Goal: Communication & Community: Ask a question

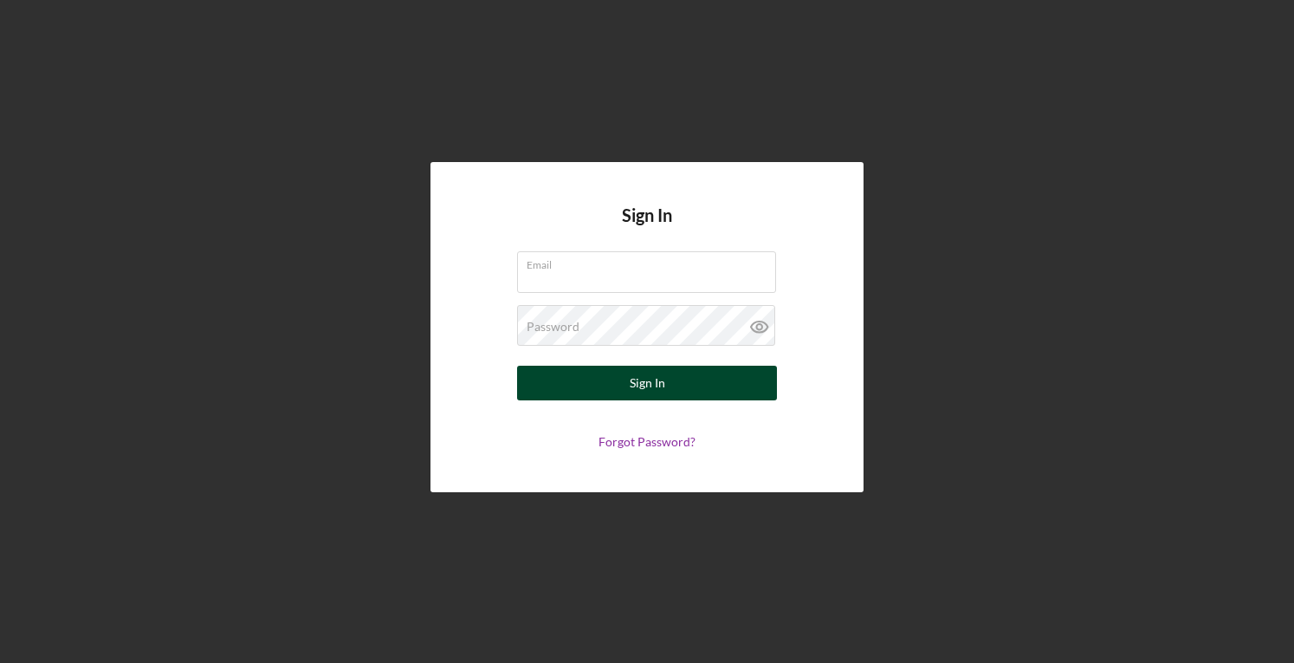
type input "[PERSON_NAME][EMAIL_ADDRESS][DOMAIN_NAME]"
click at [619, 377] on button "Sign In" at bounding box center [647, 383] width 260 height 35
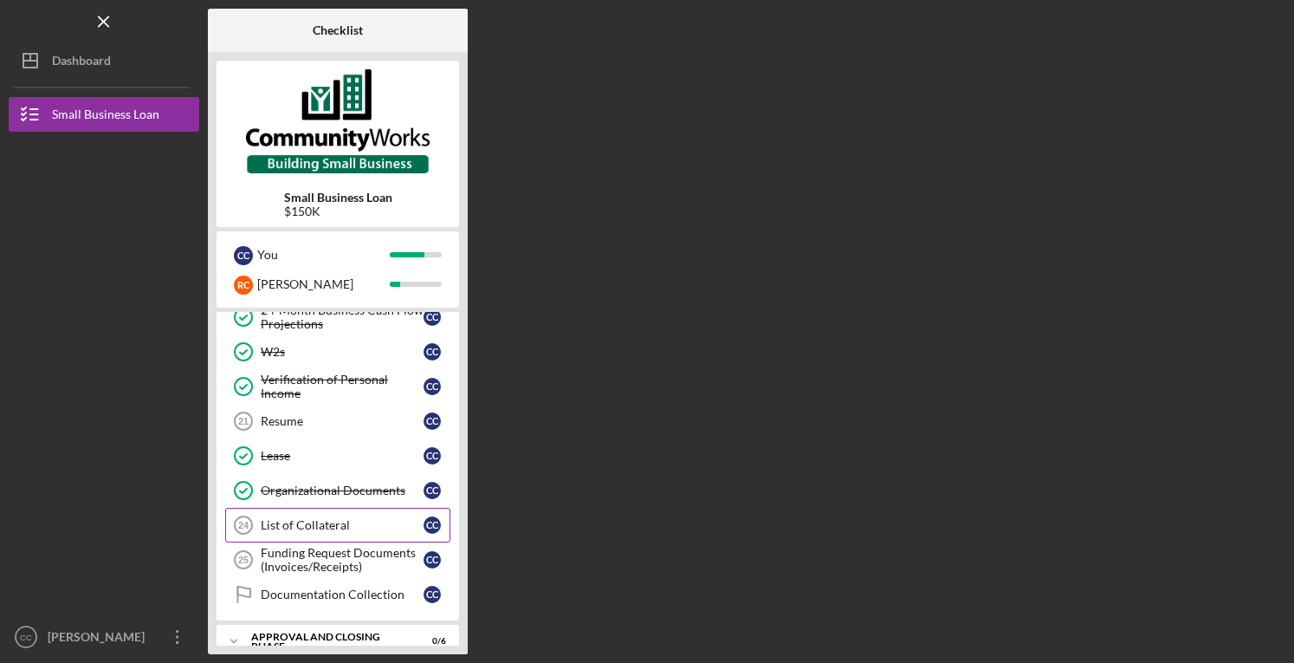
scroll to position [274, 0]
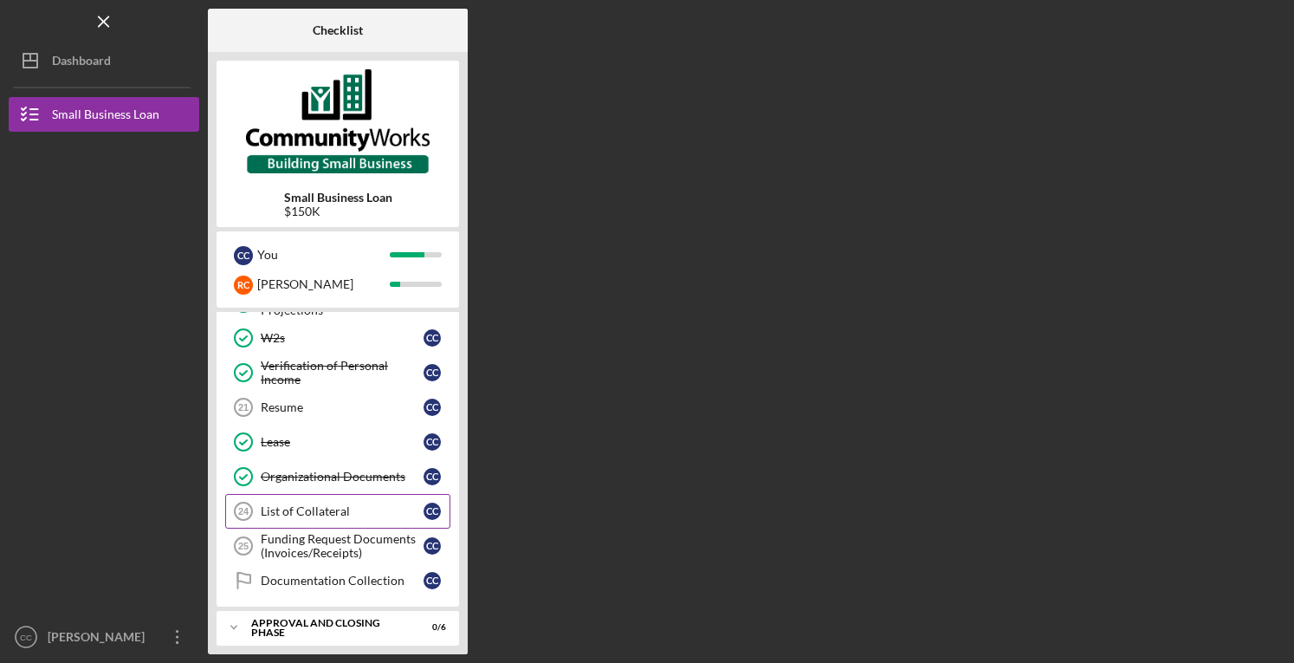
click at [314, 507] on div "List of Collateral" at bounding box center [342, 511] width 163 height 14
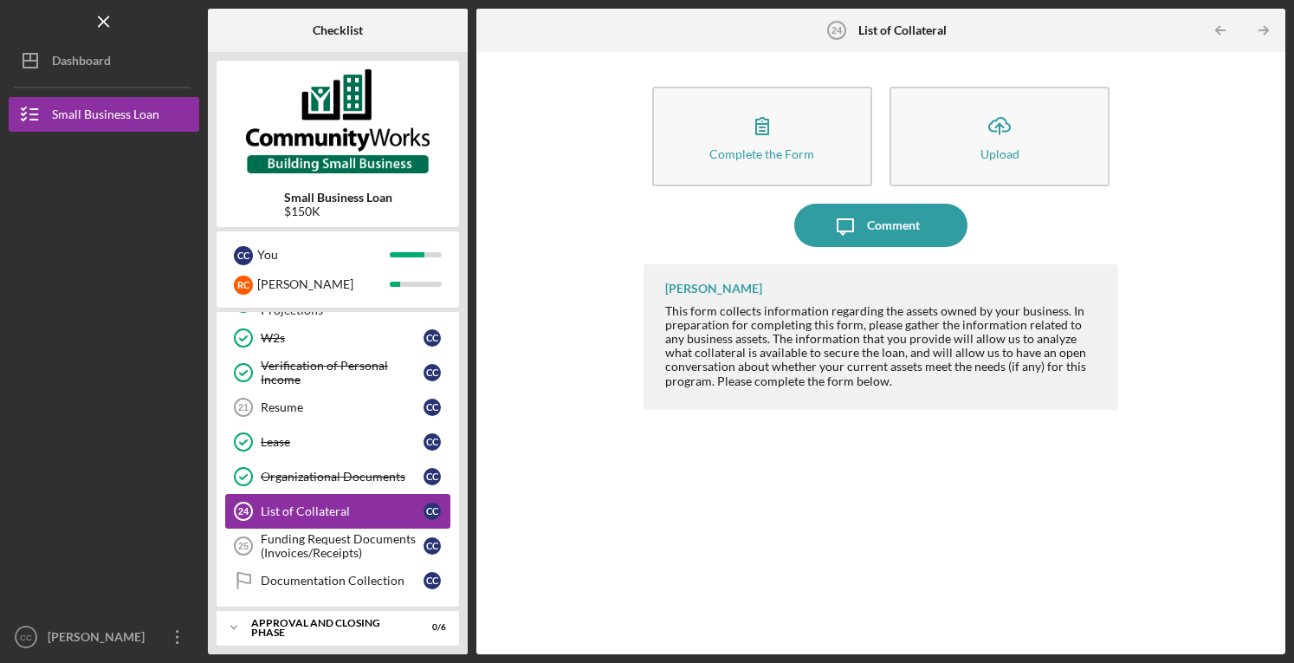
click at [314, 507] on div "List of Collateral" at bounding box center [342, 511] width 163 height 14
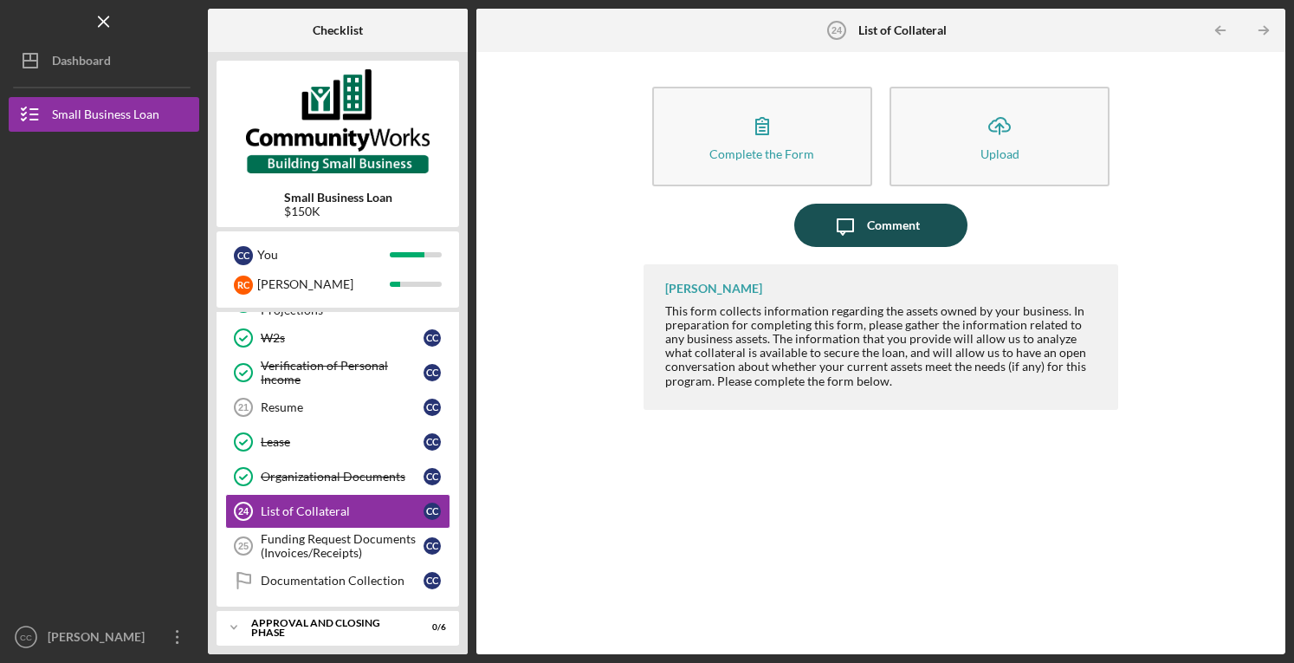
click at [922, 224] on button "Icon/Message Comment" at bounding box center [880, 225] width 173 height 43
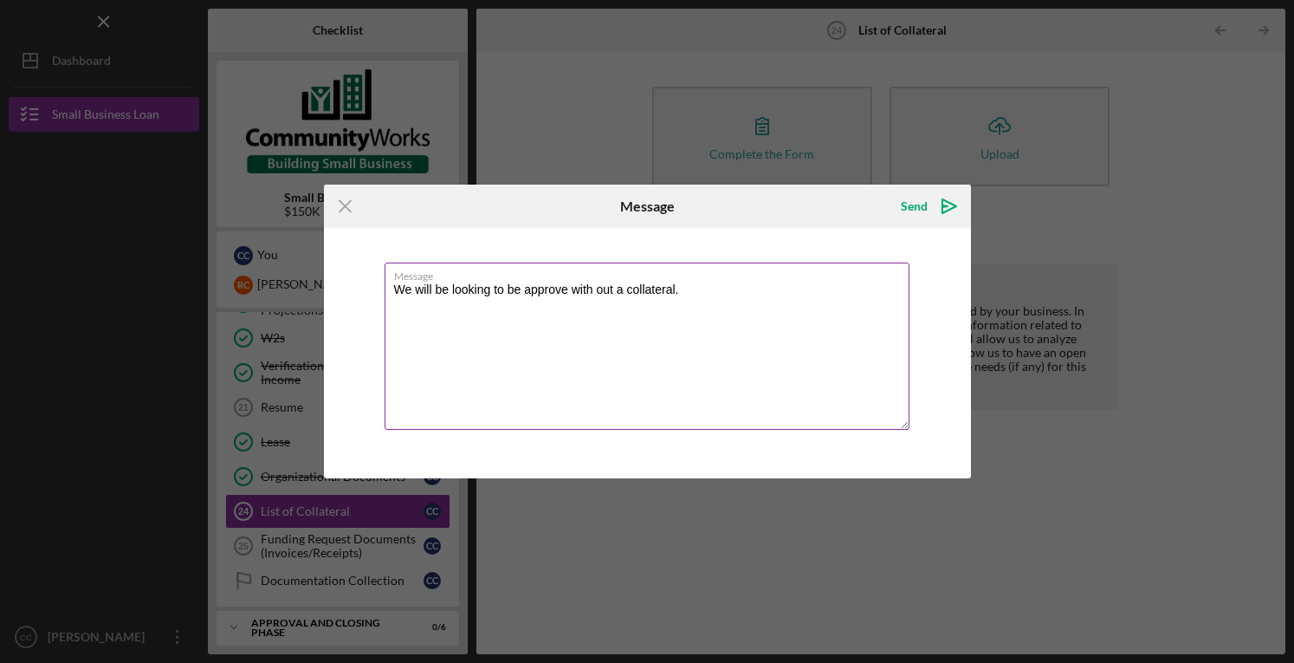
click at [539, 295] on textarea "We will be looking to be approve with out a collateral." at bounding box center [647, 345] width 525 height 167
click at [652, 288] on textarea "We will be looking to be approved without collateral." at bounding box center [647, 345] width 525 height 167
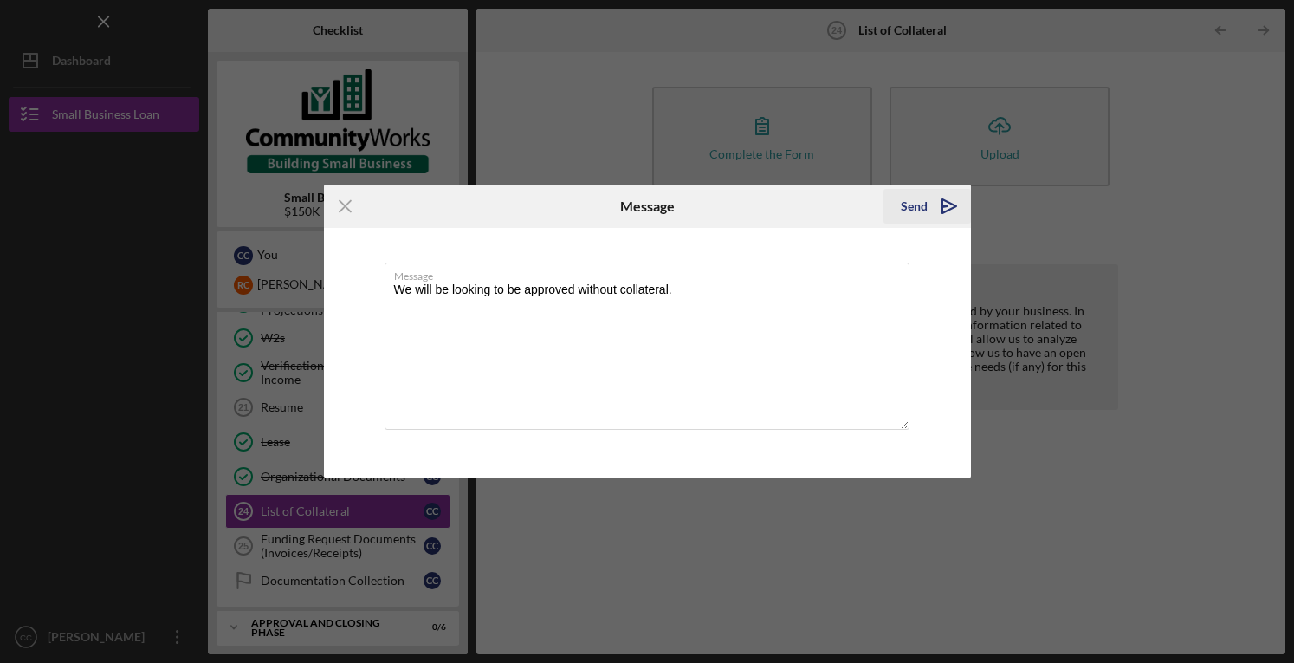
type textarea "We will be looking to be approved without collateral."
click at [951, 204] on icon "Icon/icon-invite-send" at bounding box center [949, 206] width 43 height 43
